Goal: Task Accomplishment & Management: Use online tool/utility

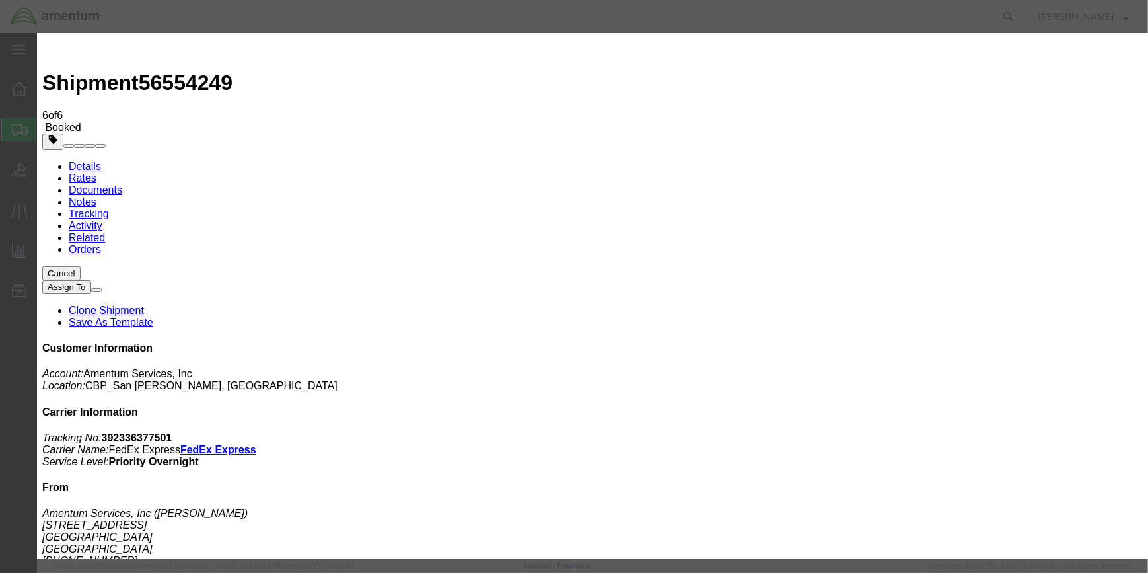
type input "C:\fakepath\SJX 56554249.pdf"
select select
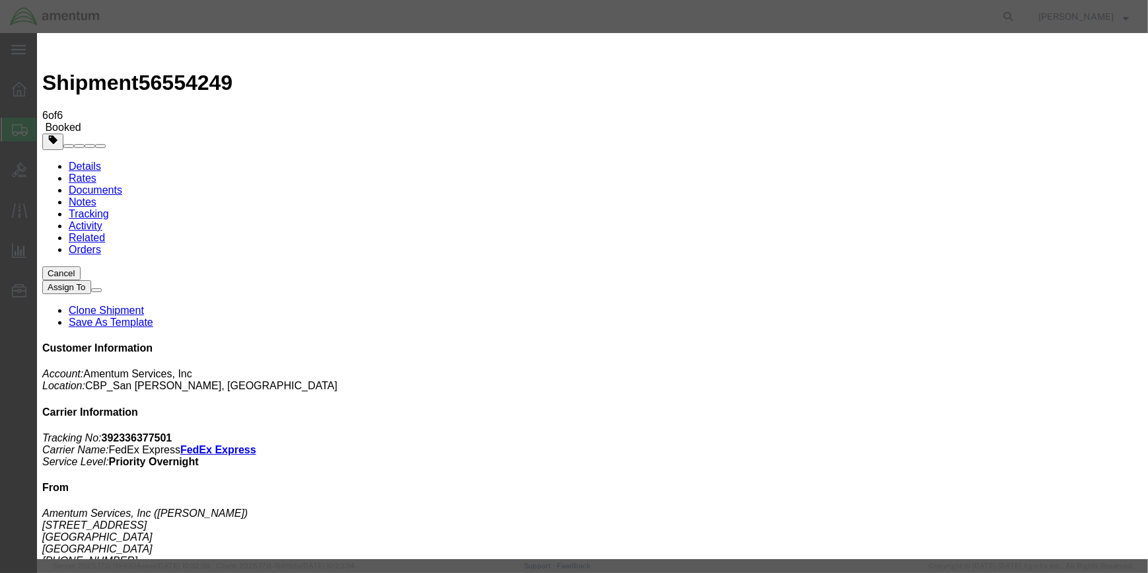
select select
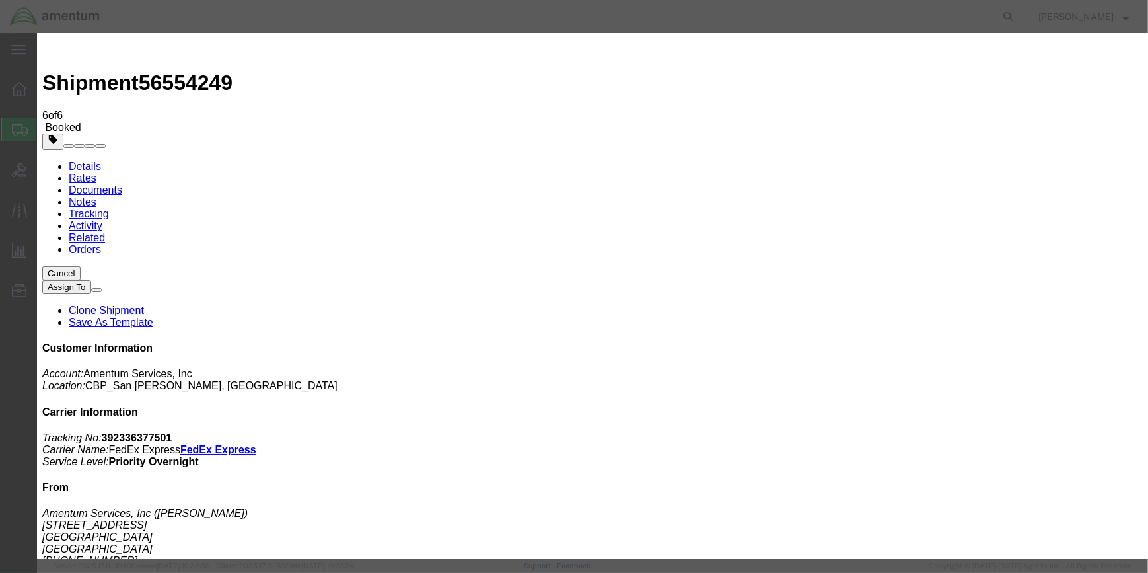
type input "C:\fakepath\SJX 56554249.pdf"
select select
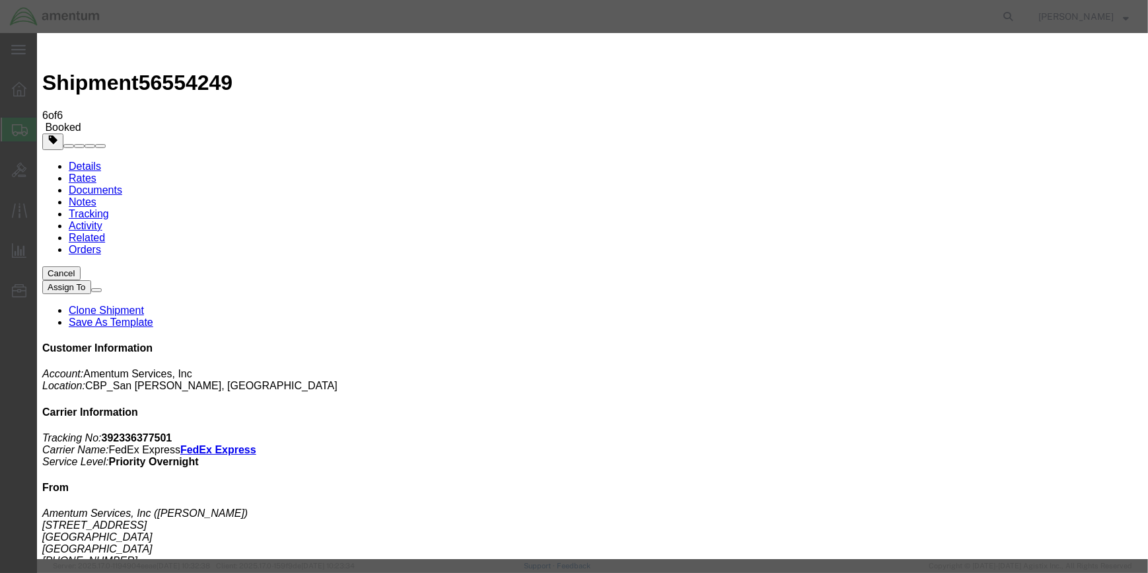
select select
